Goal: Task Accomplishment & Management: Use online tool/utility

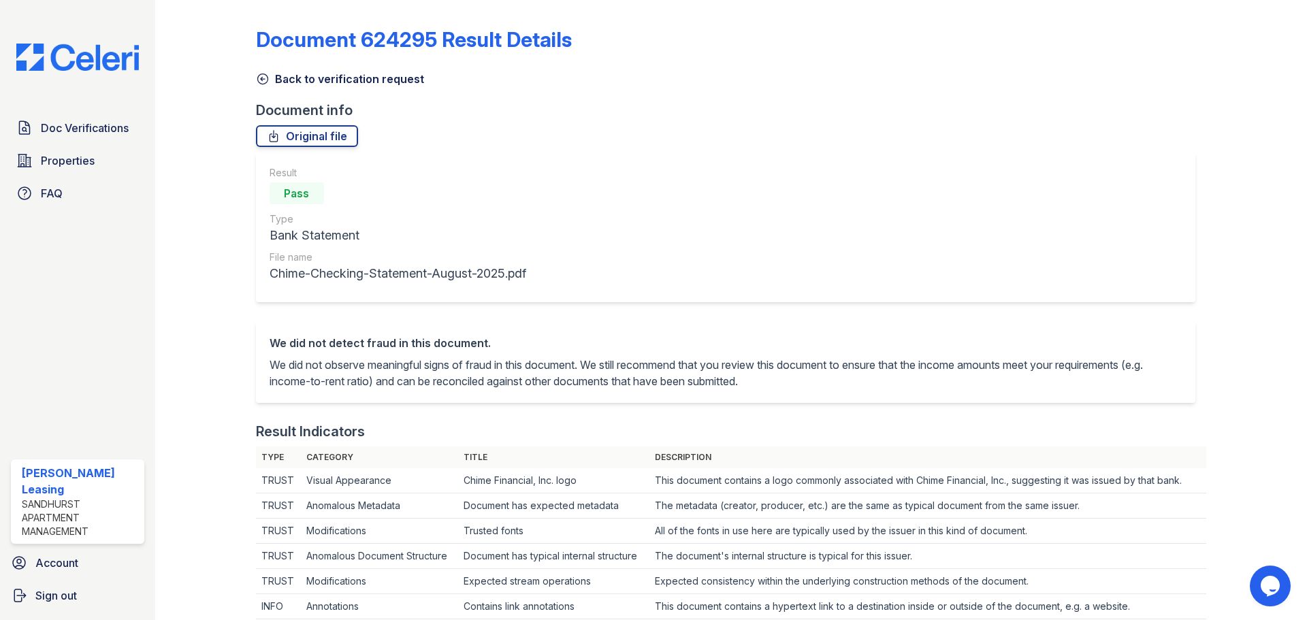
scroll to position [613, 0]
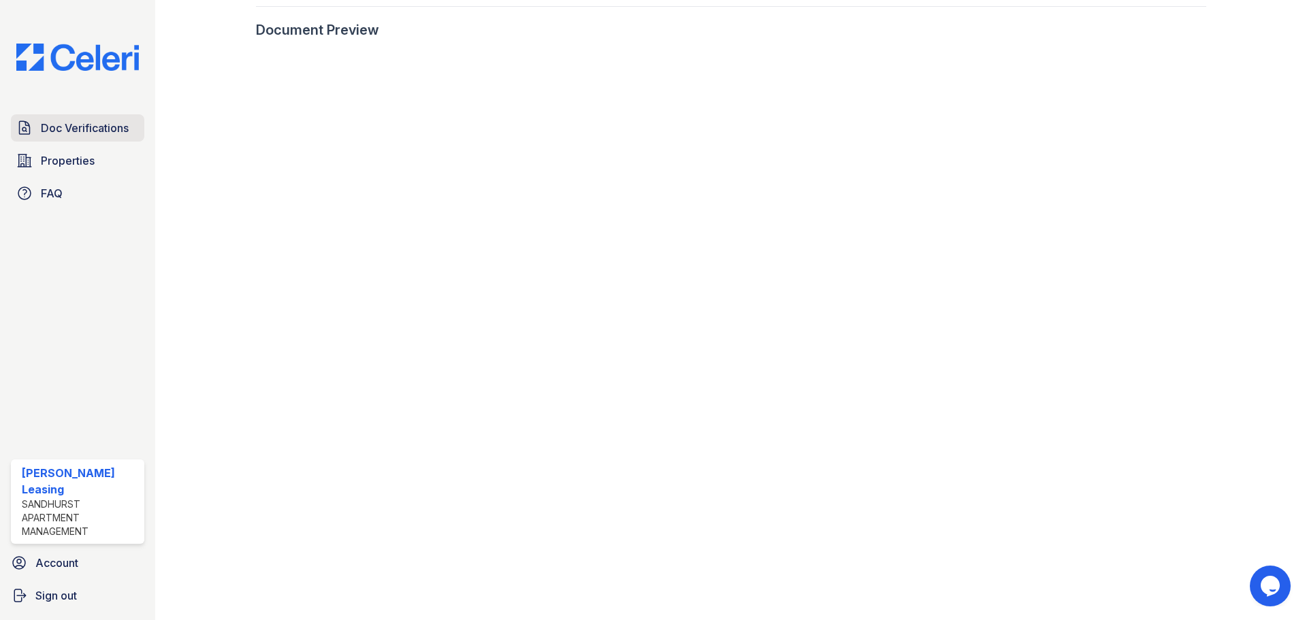
click at [86, 129] on span "Doc Verifications" at bounding box center [85, 128] width 88 height 16
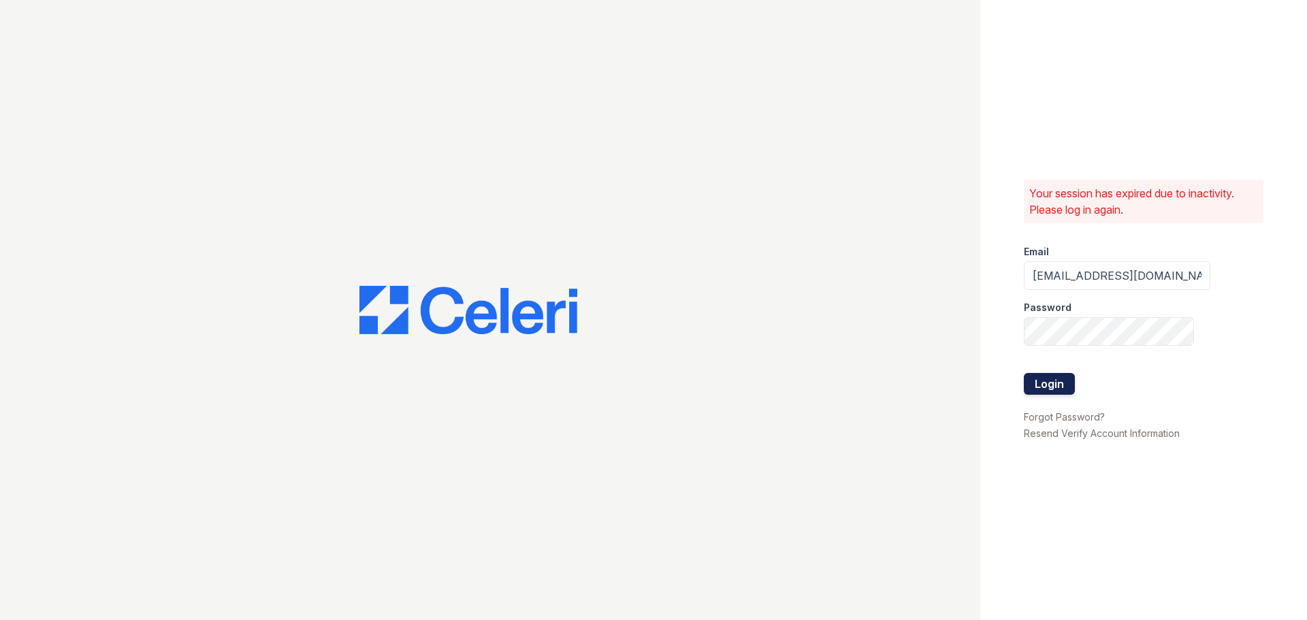
click at [1065, 379] on button "Login" at bounding box center [1049, 384] width 51 height 22
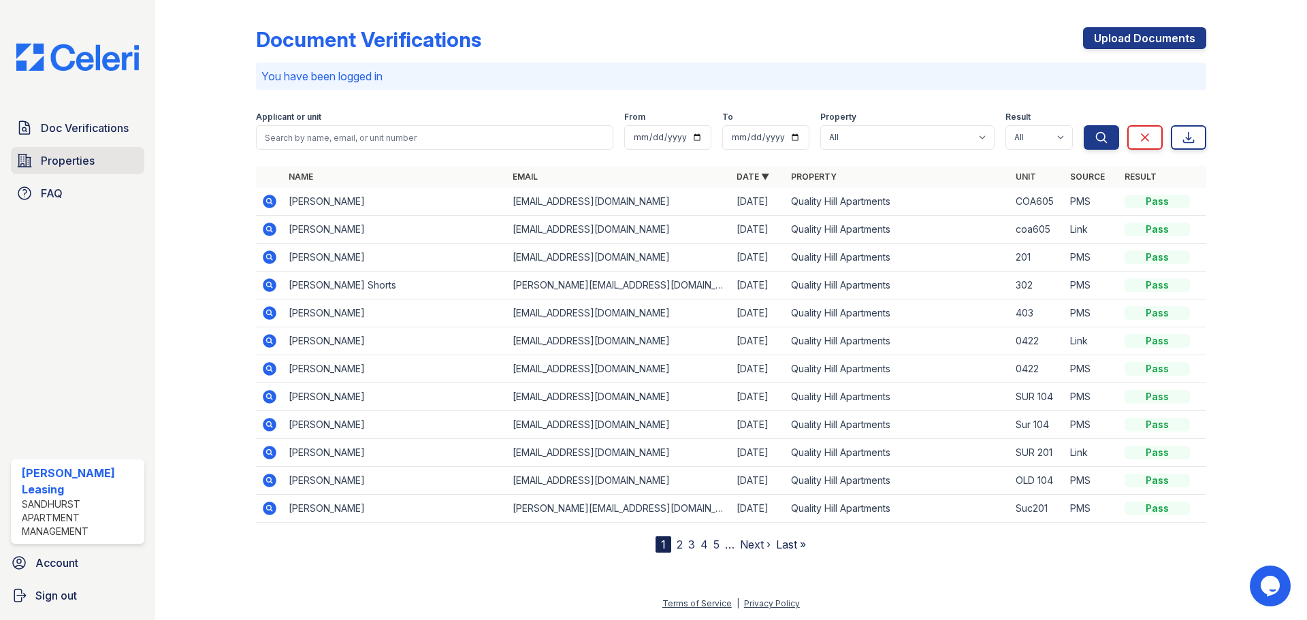
click at [58, 152] on span "Properties" at bounding box center [68, 160] width 54 height 16
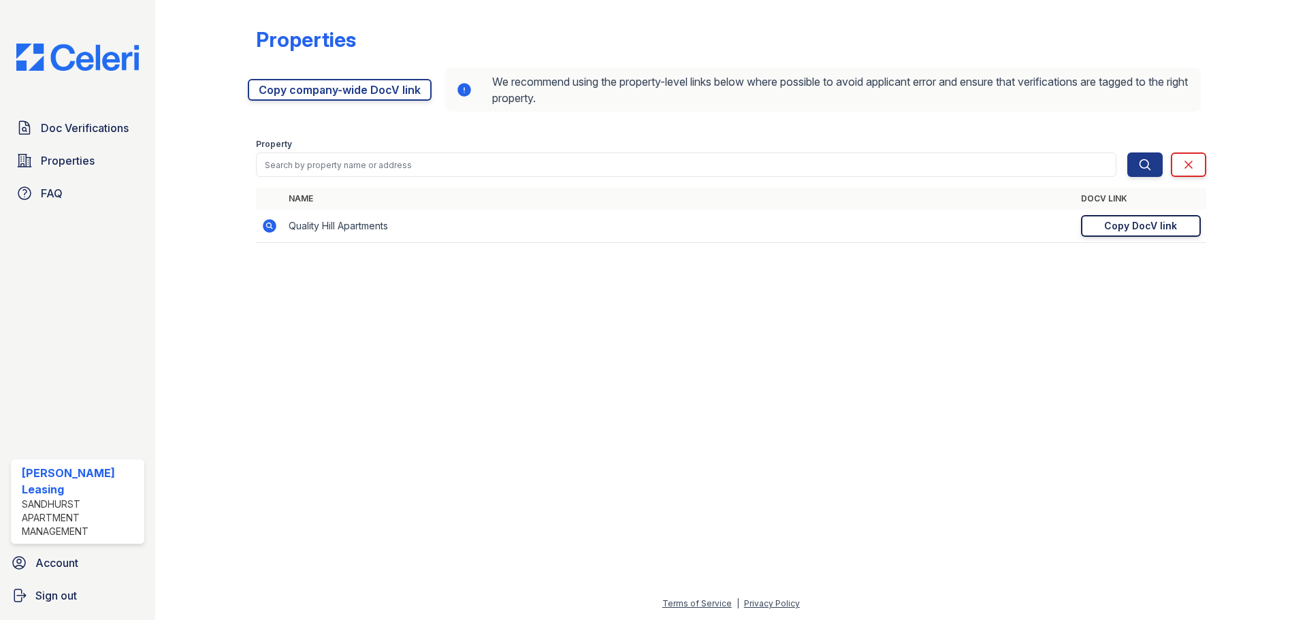
click at [1115, 227] on div "Copy DocV link" at bounding box center [1140, 226] width 73 height 14
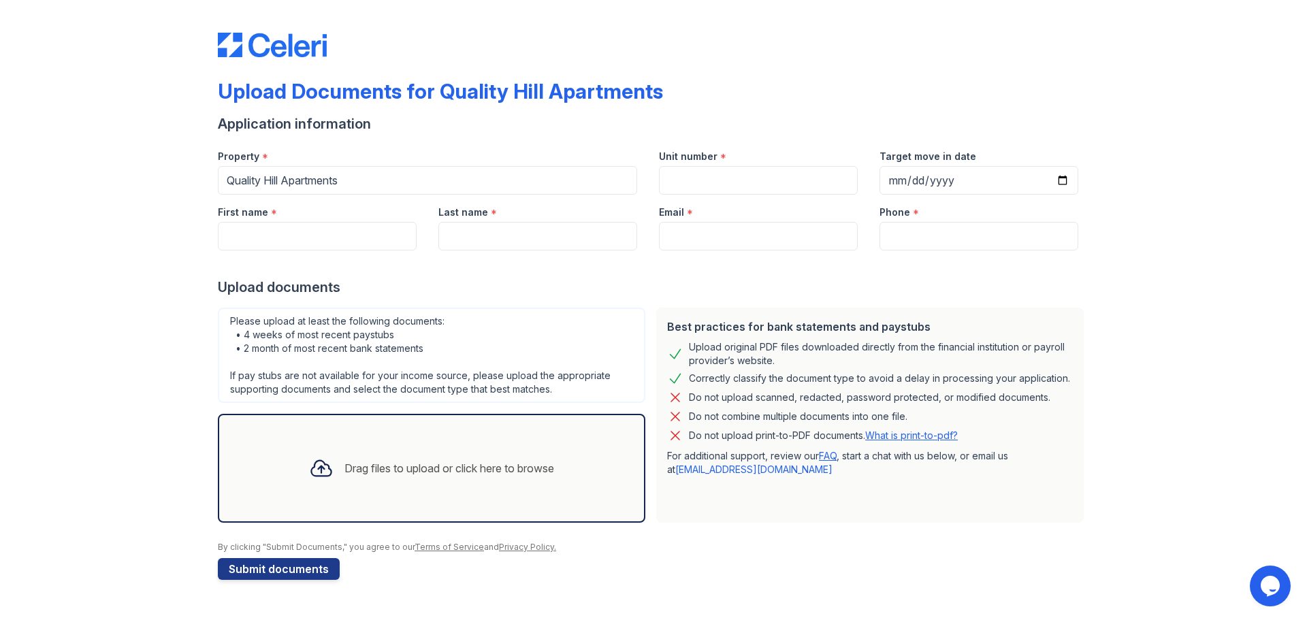
click at [110, 231] on div "Upload Documents for Quality Hill Apartments Application information Property *…" at bounding box center [653, 303] width 1263 height 607
